Goal: Check status: Check status

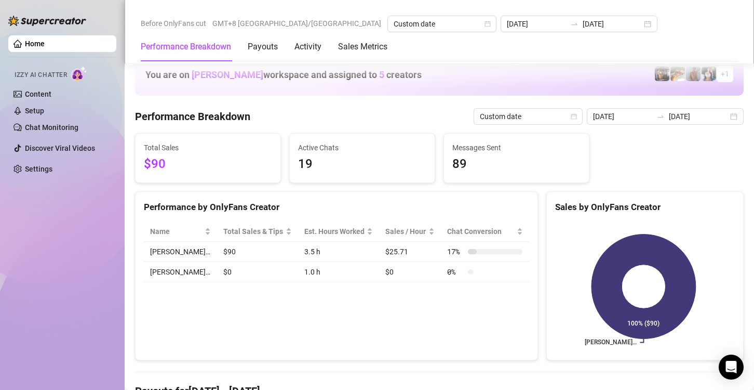
scroll to position [1369, 0]
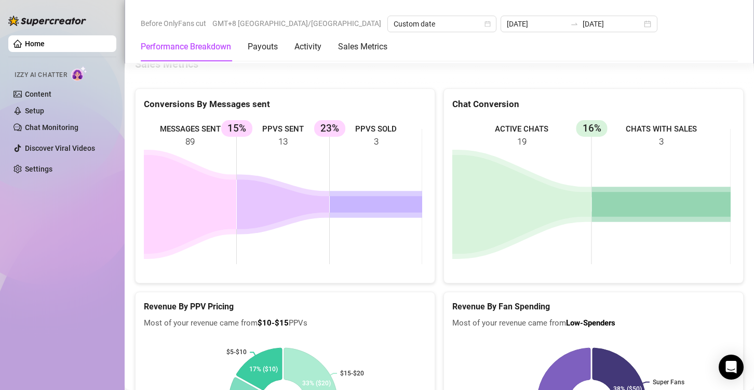
click at [276, 91] on div "Conversions By Messages sent" at bounding box center [285, 100] width 299 height 22
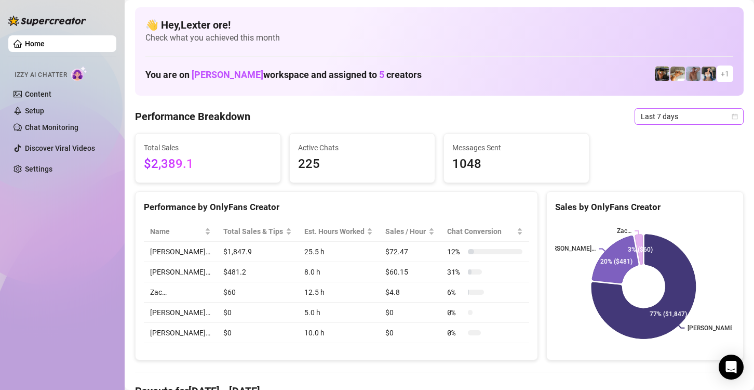
click at [730, 117] on div "Last 7 days" at bounding box center [689, 116] width 109 height 17
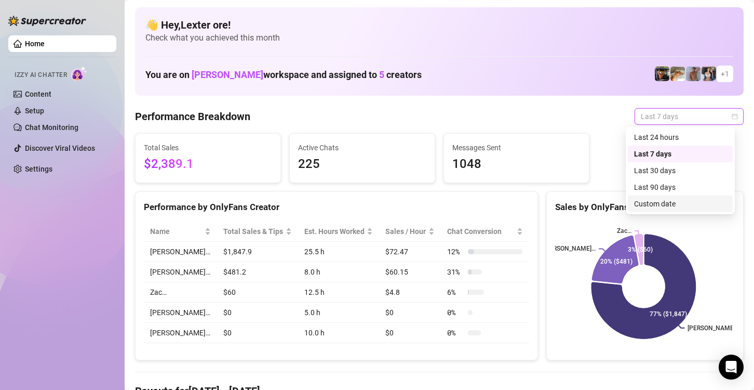
click at [676, 198] on div "Custom date" at bounding box center [680, 203] width 92 height 11
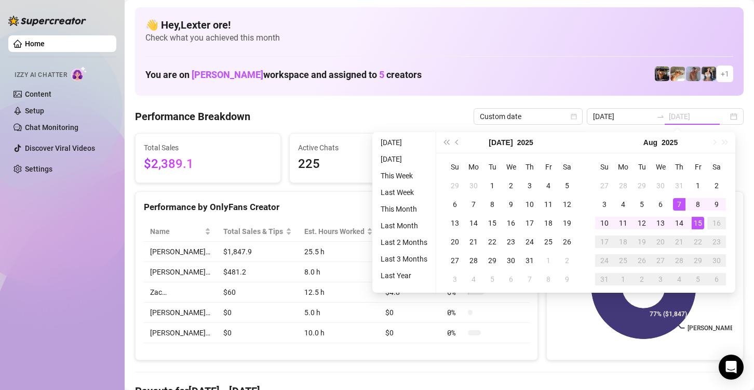
type input "[DATE]"
click at [696, 222] on div "15" at bounding box center [698, 223] width 12 height 12
click at [696, 222] on rect at bounding box center [643, 286] width 177 height 130
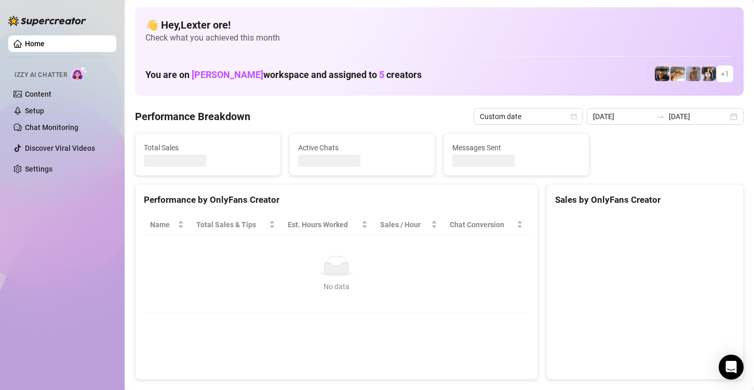
type input "[DATE]"
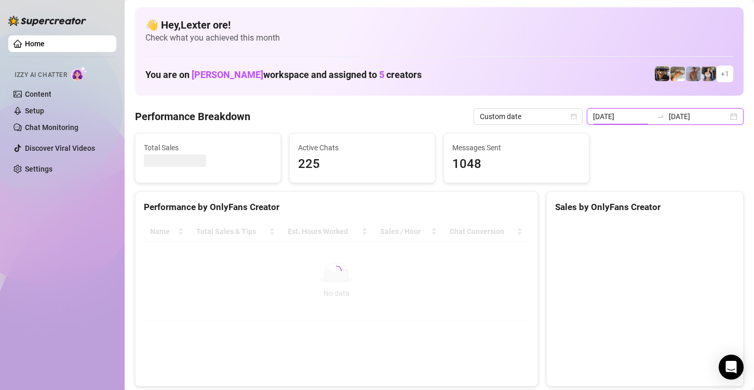
click at [623, 118] on input "[DATE]" at bounding box center [622, 116] width 59 height 11
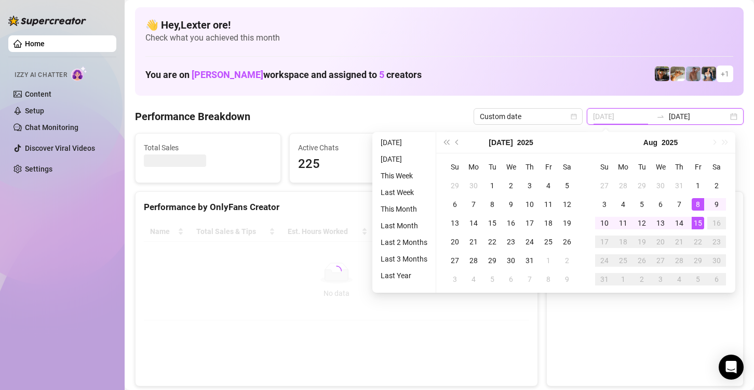
type input "[DATE]"
click at [696, 217] on div "15" at bounding box center [698, 223] width 12 height 12
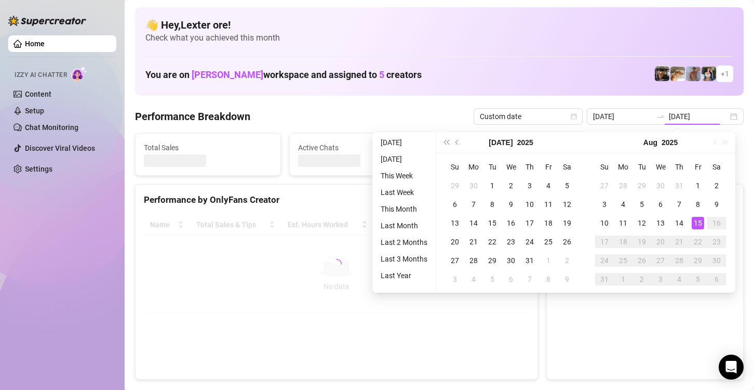
type input "[DATE]"
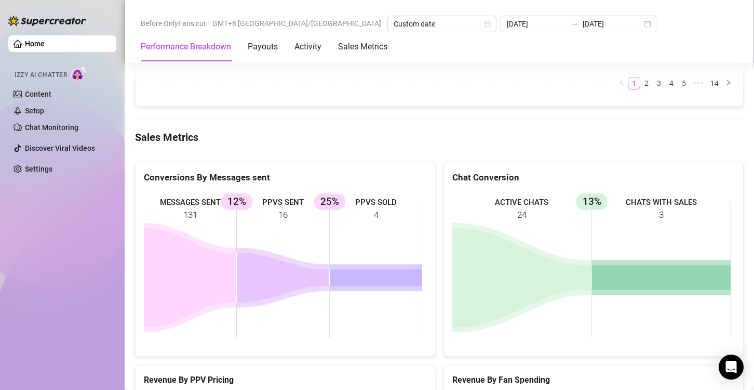
scroll to position [1296, 0]
